Goal: Communication & Community: Answer question/provide support

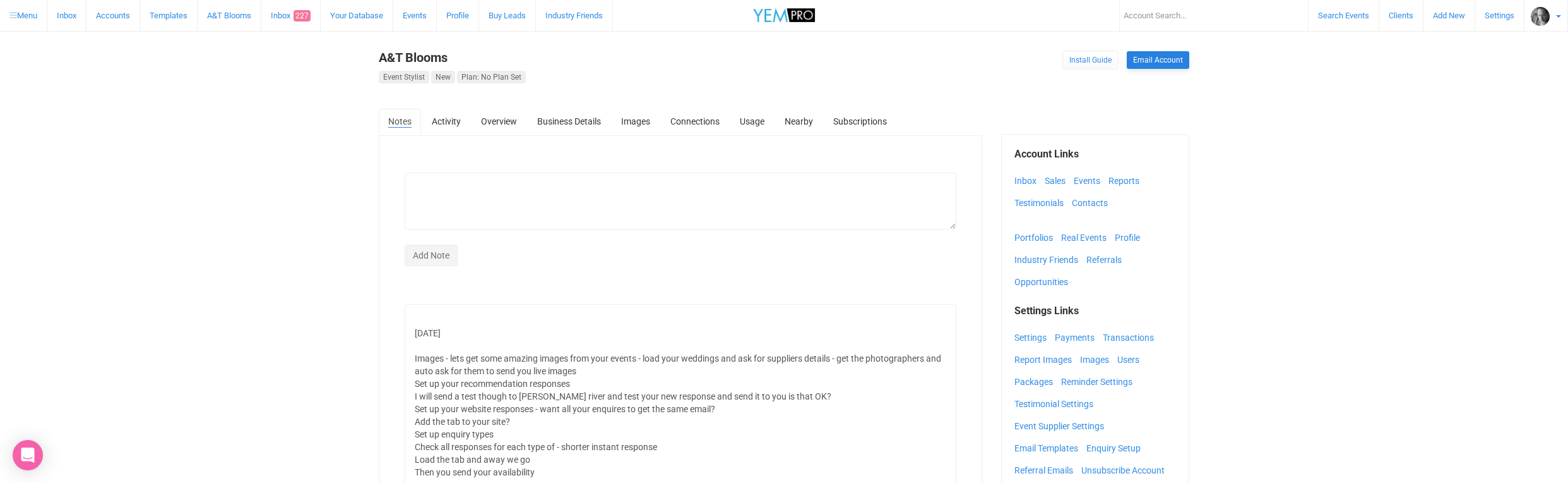
click at [1146, 58] on link "Email Account" at bounding box center [1158, 60] width 62 height 18
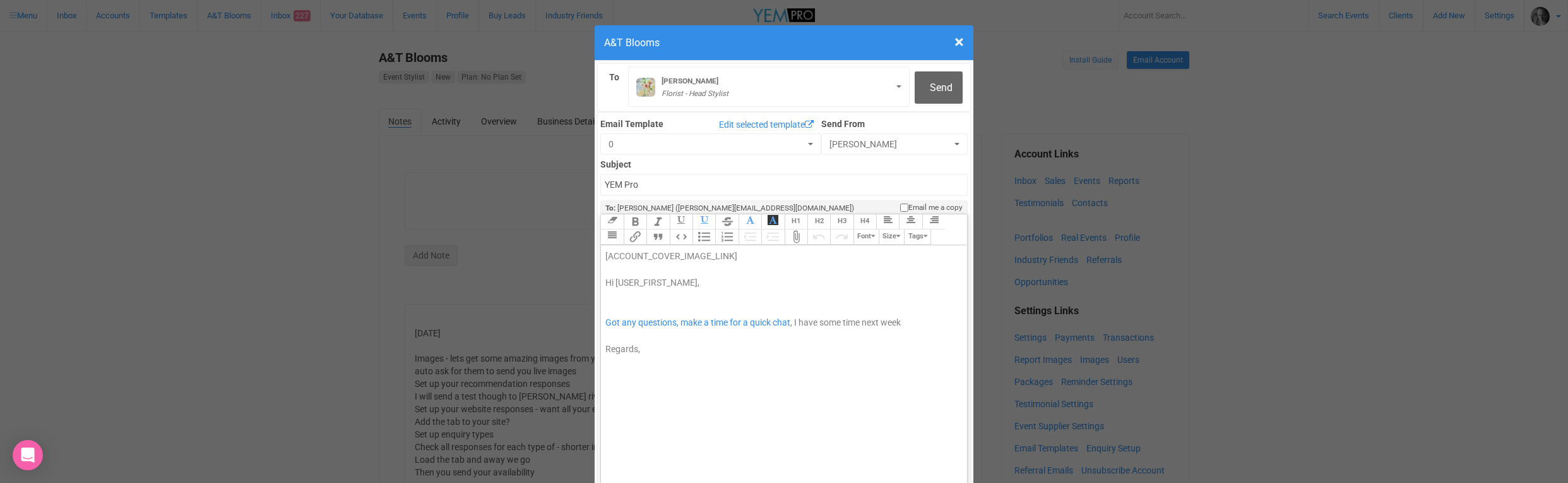
click at [614, 262] on div "[ACCOUNT_COVER_IMAGE_LINK] Hi [USER_FIRST_NAME], Got any questions, make a time…" at bounding box center [782, 302] width 353 height 106
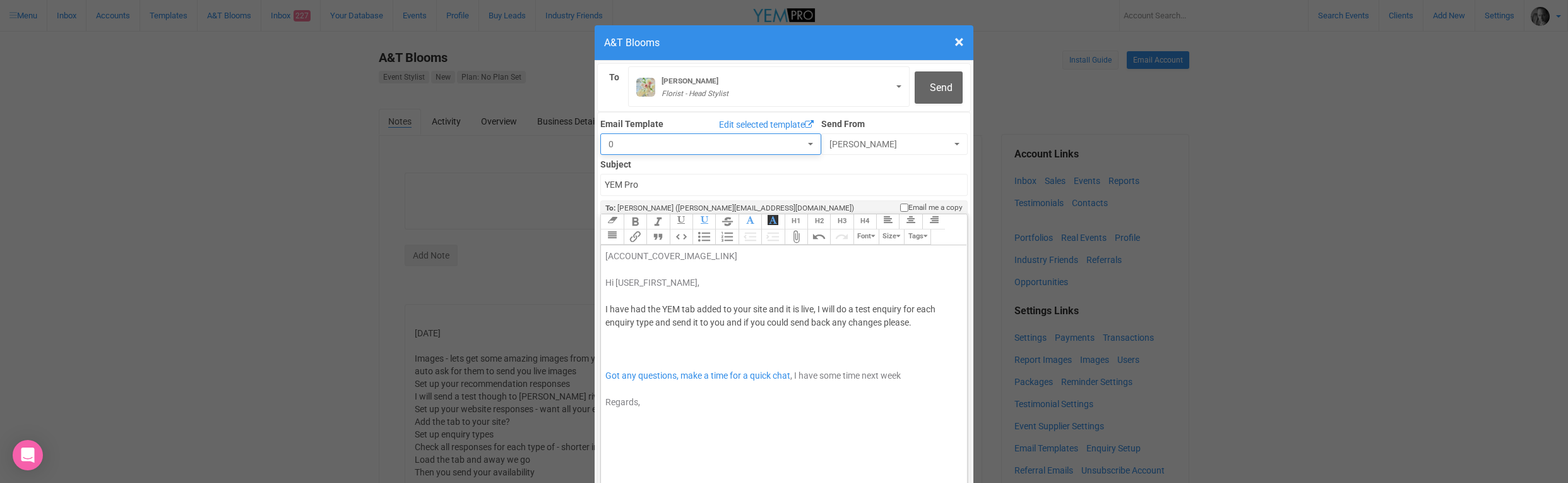
click at [808, 143] on span "button" at bounding box center [810, 144] width 5 height 3
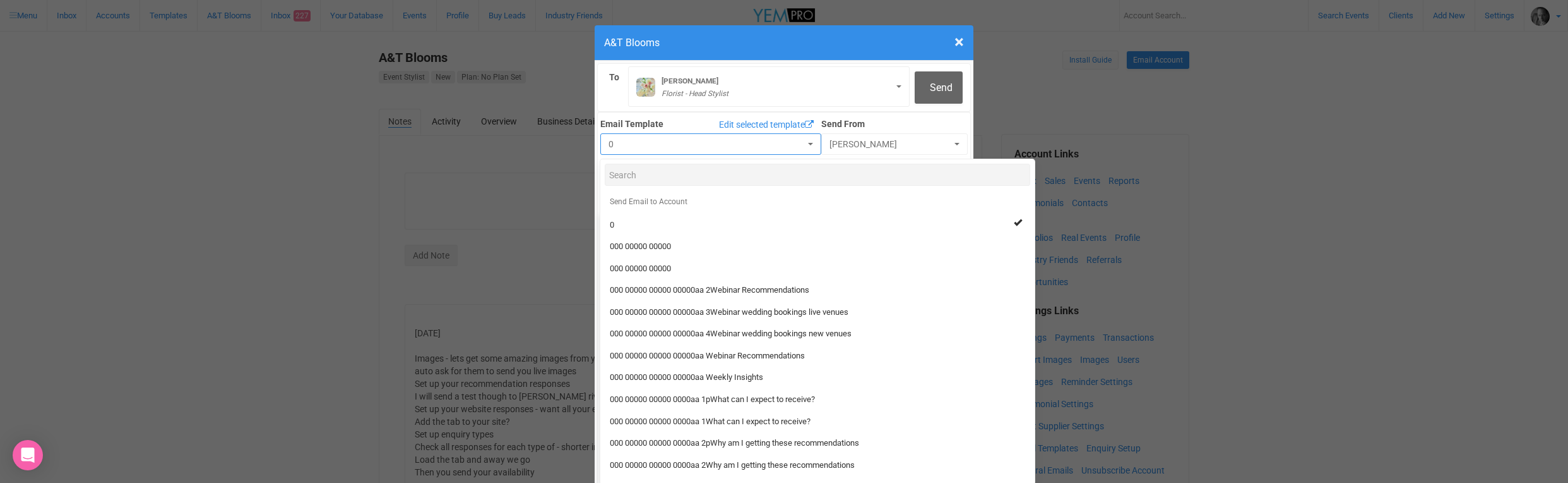
click at [808, 143] on span "button" at bounding box center [810, 144] width 5 height 3
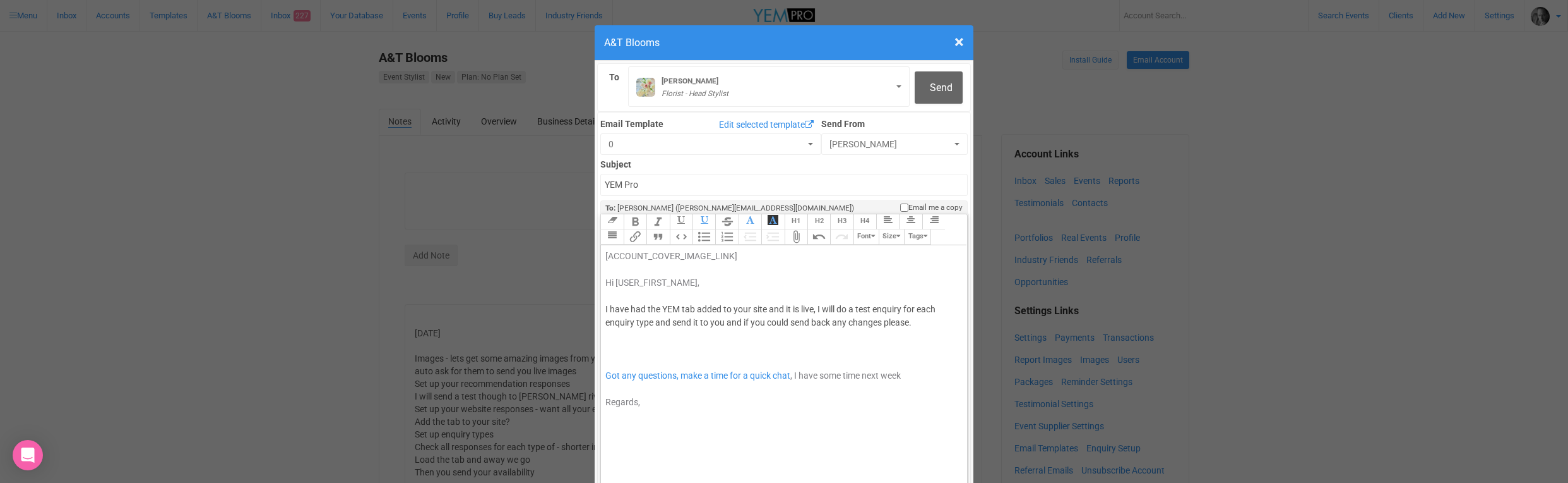
drag, startPoint x: 617, startPoint y: 307, endPoint x: 661, endPoint y: 301, distance: 44.4
click at [617, 307] on div "[ACCOUNT_COVER_IMAGE_LINK] Hi [USER_FIRST_NAME], I have had the [PERSON_NAME] t…" at bounding box center [782, 329] width 353 height 159
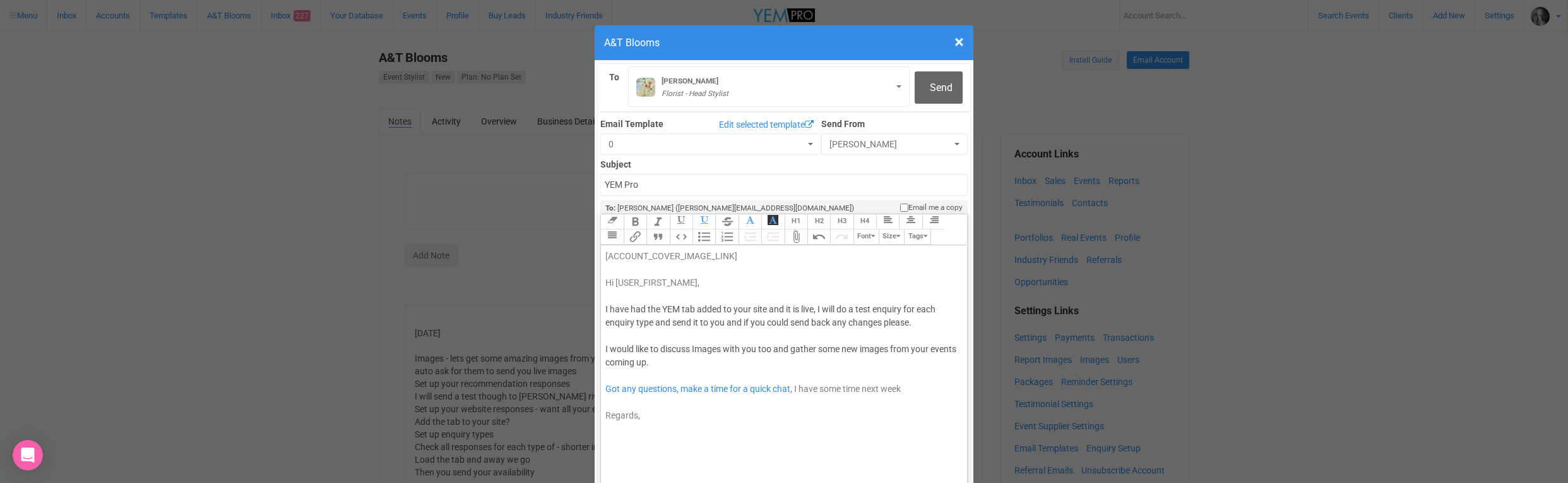
drag, startPoint x: 692, startPoint y: 307, endPoint x: 699, endPoint y: 330, distance: 24.0
click at [692, 308] on div "[ACCOUNT_COVER_IMAGE_LINK] Hi [USER_FIRST_NAME], I have had the [PERSON_NAME] t…" at bounding box center [782, 336] width 353 height 172
drag, startPoint x: 738, startPoint y: 310, endPoint x: 736, endPoint y: 325, distance: 15.1
click at [738, 311] on div "[ACCOUNT_COVER_IMAGE_LINK] Hi [USER_FIRST_NAME], I have had the [PERSON_NAME] t…" at bounding box center [782, 336] width 353 height 172
click at [719, 322] on div "[ACCOUNT_COVER_IMAGE_LINK] Hi [USER_FIRST_NAME], I have had the [PERSON_NAME] t…" at bounding box center [782, 336] width 353 height 172
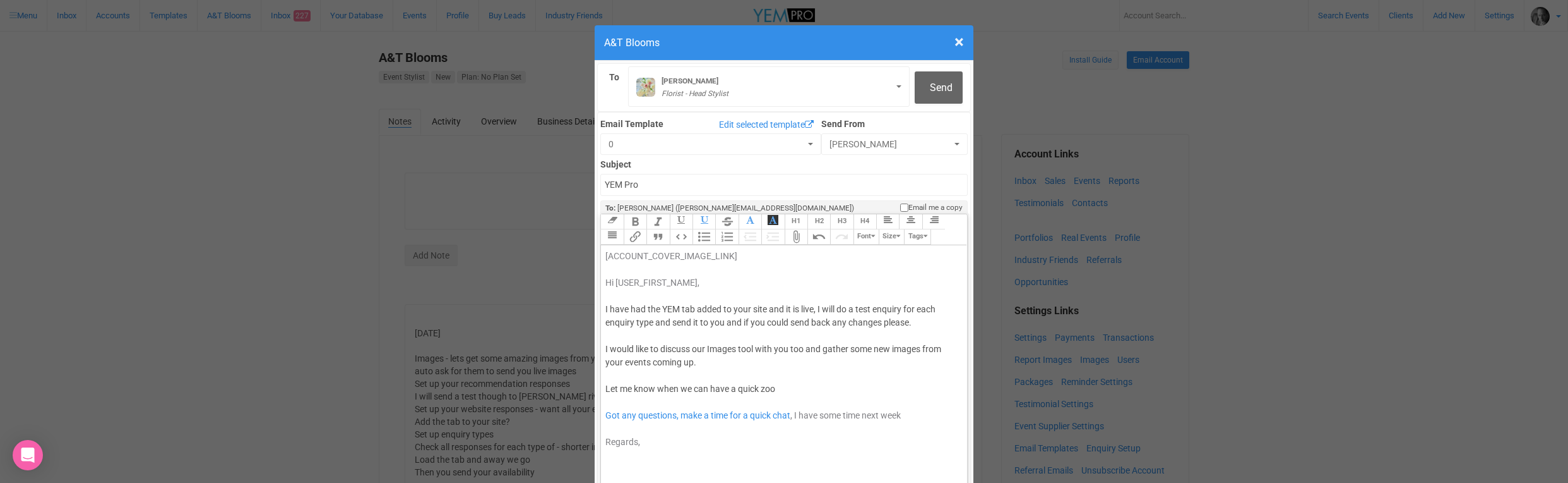
type trix-editor "<div><span style="background-color: rgb(255, 255, 255); font-family: Roboto, He…"
click at [931, 93] on span "Send" at bounding box center [941, 87] width 22 height 12
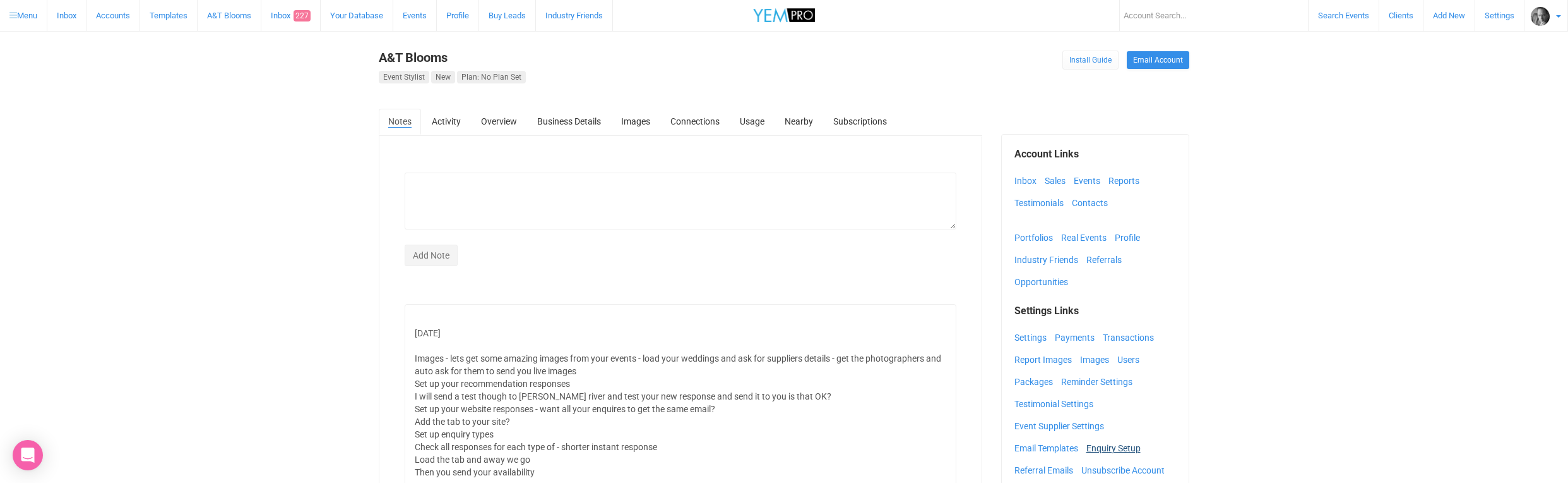
click at [1115, 446] on link "Enquiry Setup" at bounding box center [1117, 448] width 61 height 19
click at [1022, 181] on link "Inbox" at bounding box center [1029, 180] width 29 height 19
click at [1025, 178] on link "Inbox" at bounding box center [1029, 180] width 29 height 19
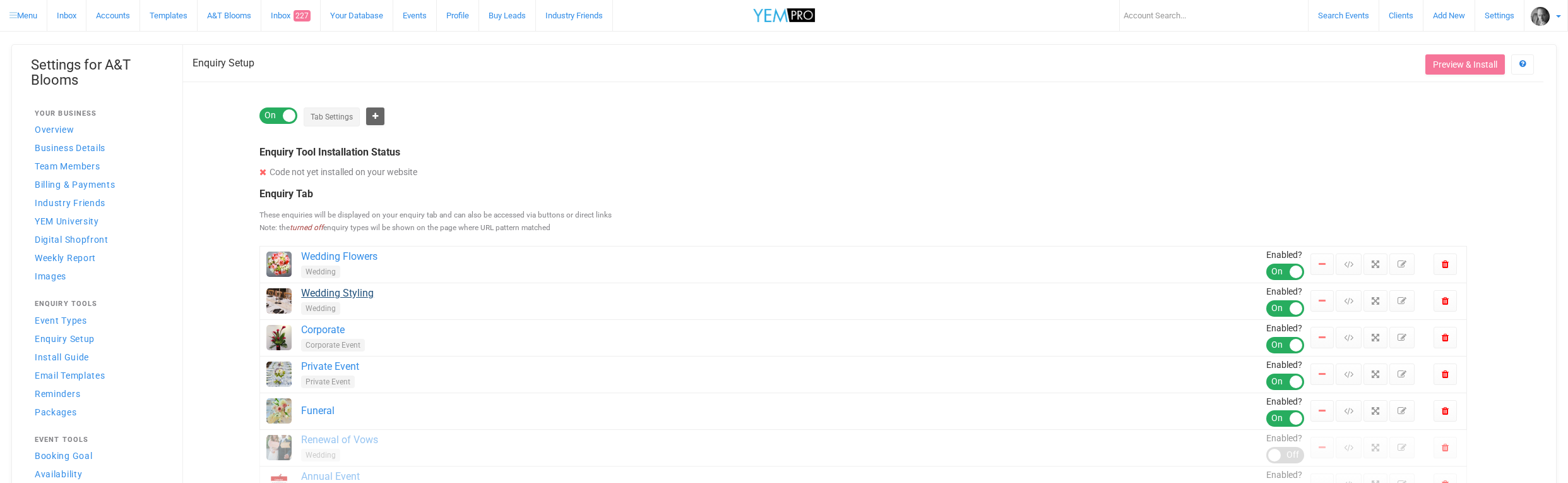
click at [342, 294] on link "Wedding Styling" at bounding box center [784, 293] width 965 height 15
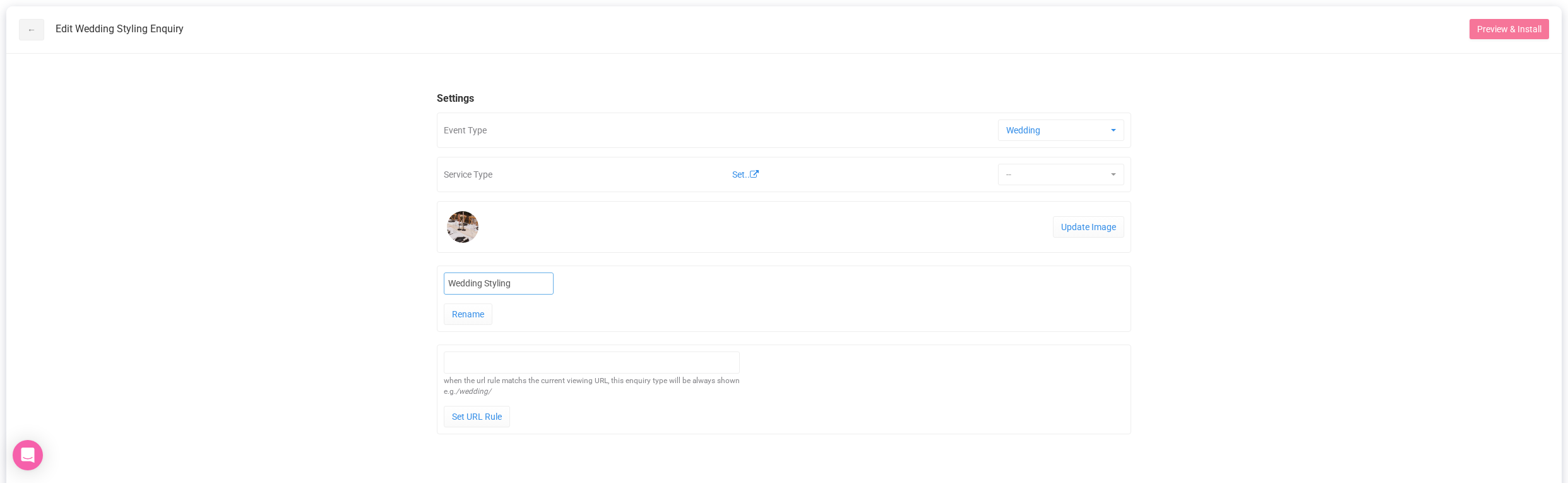
click at [448, 282] on input "Wedding Styling" at bounding box center [499, 284] width 110 height 22
click at [1093, 173] on span "--" at bounding box center [1057, 175] width 102 height 13
click at [1035, 221] on span "Event Stylist" at bounding box center [1029, 222] width 43 height 12
select select "23"
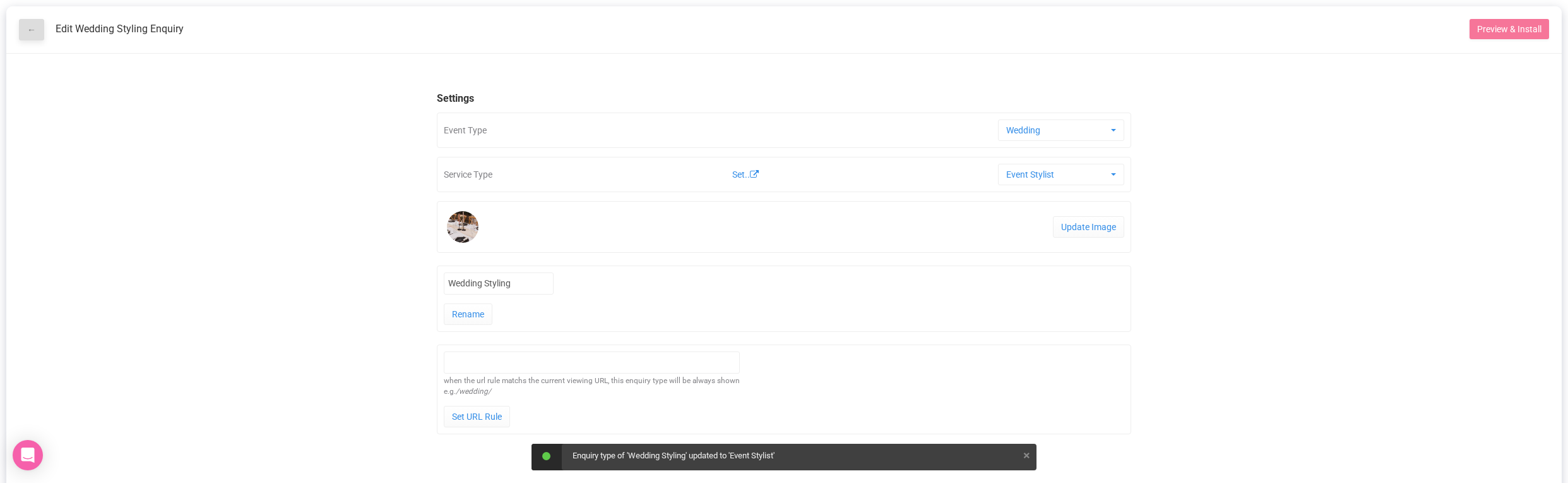
click at [28, 29] on link "←" at bounding box center [32, 29] width 25 height 22
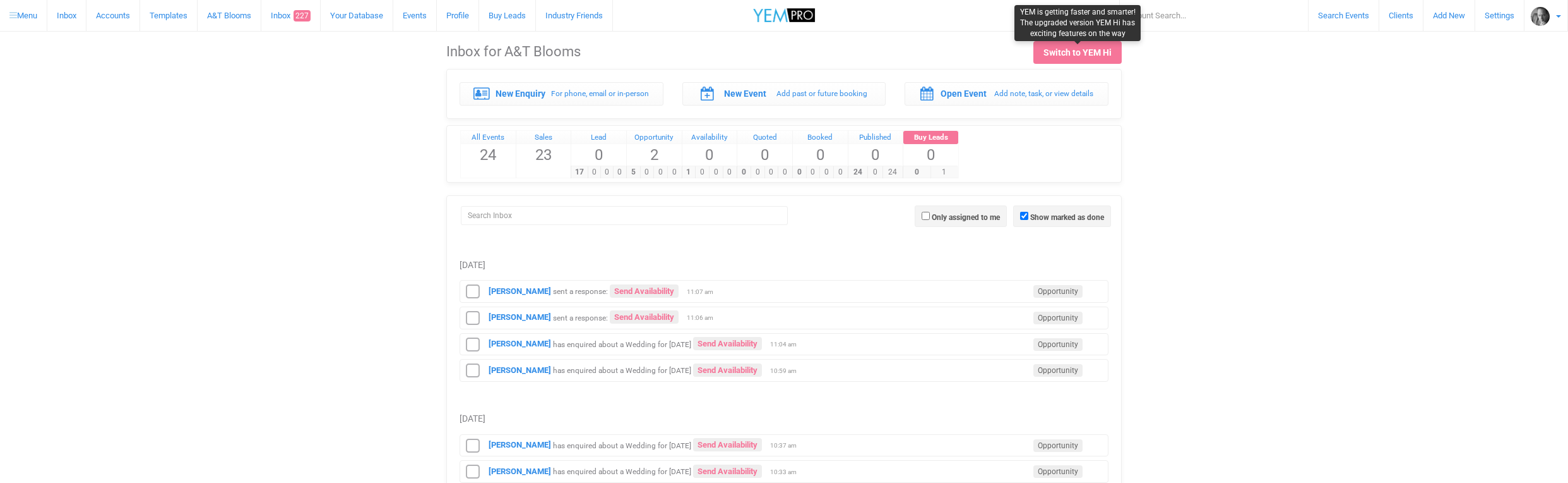
click at [1074, 50] on div "Switch to YEM Hi" at bounding box center [1077, 53] width 68 height 13
